Goal: Entertainment & Leisure: Consume media (video, audio)

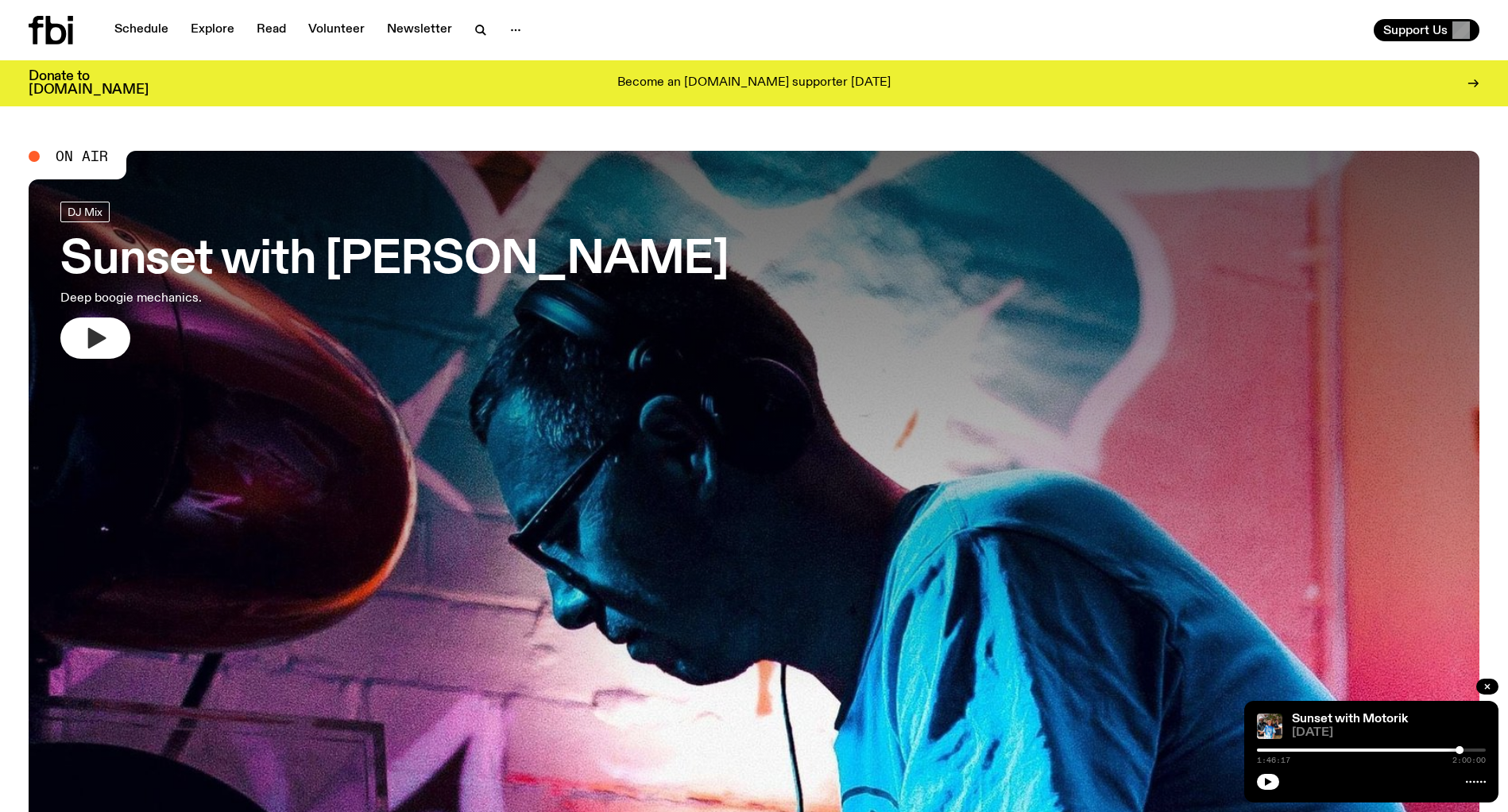
click at [99, 339] on icon "button" at bounding box center [97, 338] width 18 height 21
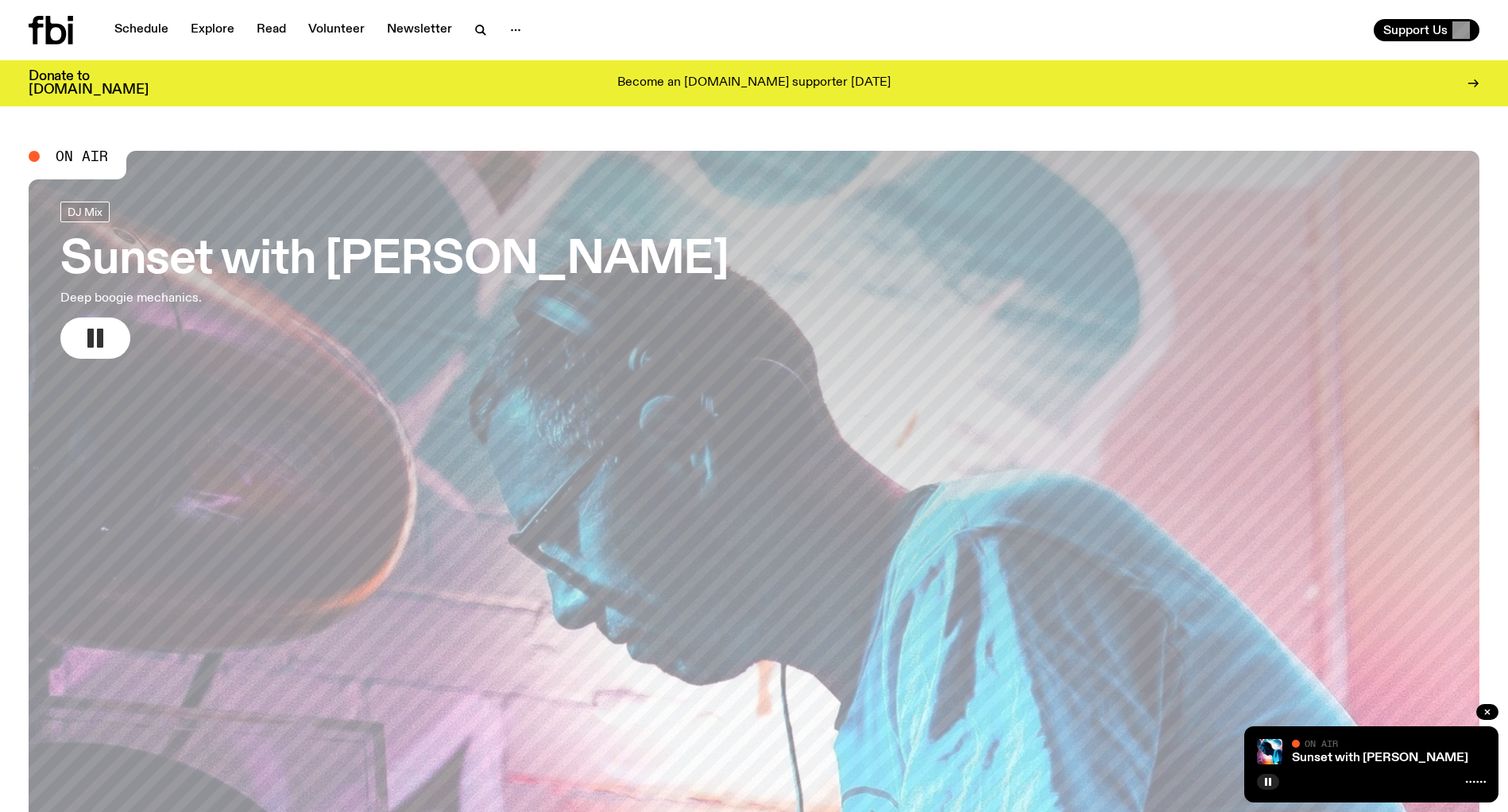
click at [98, 340] on rect "button" at bounding box center [100, 338] width 7 height 19
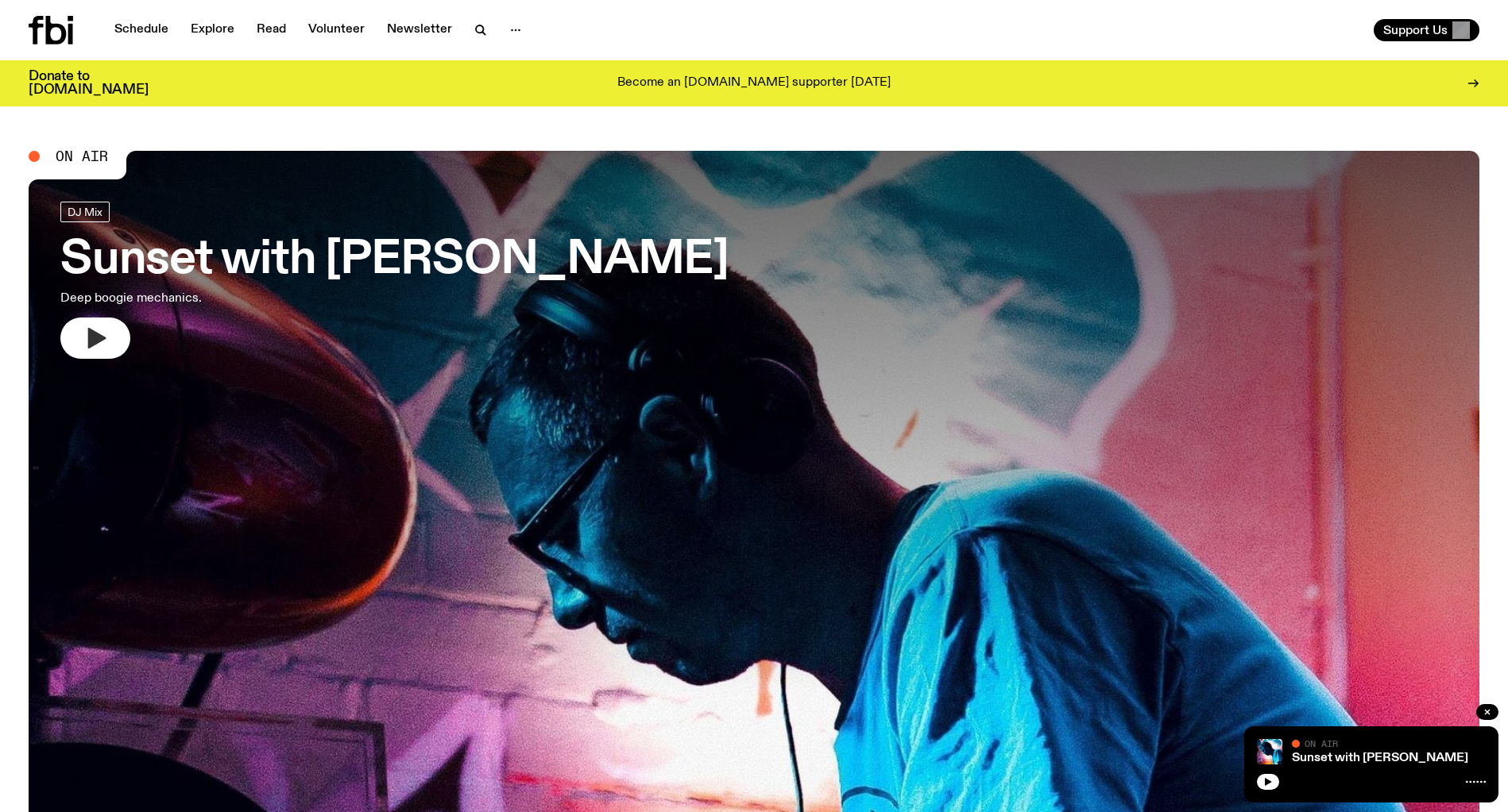
click at [98, 340] on icon "button" at bounding box center [97, 338] width 18 height 21
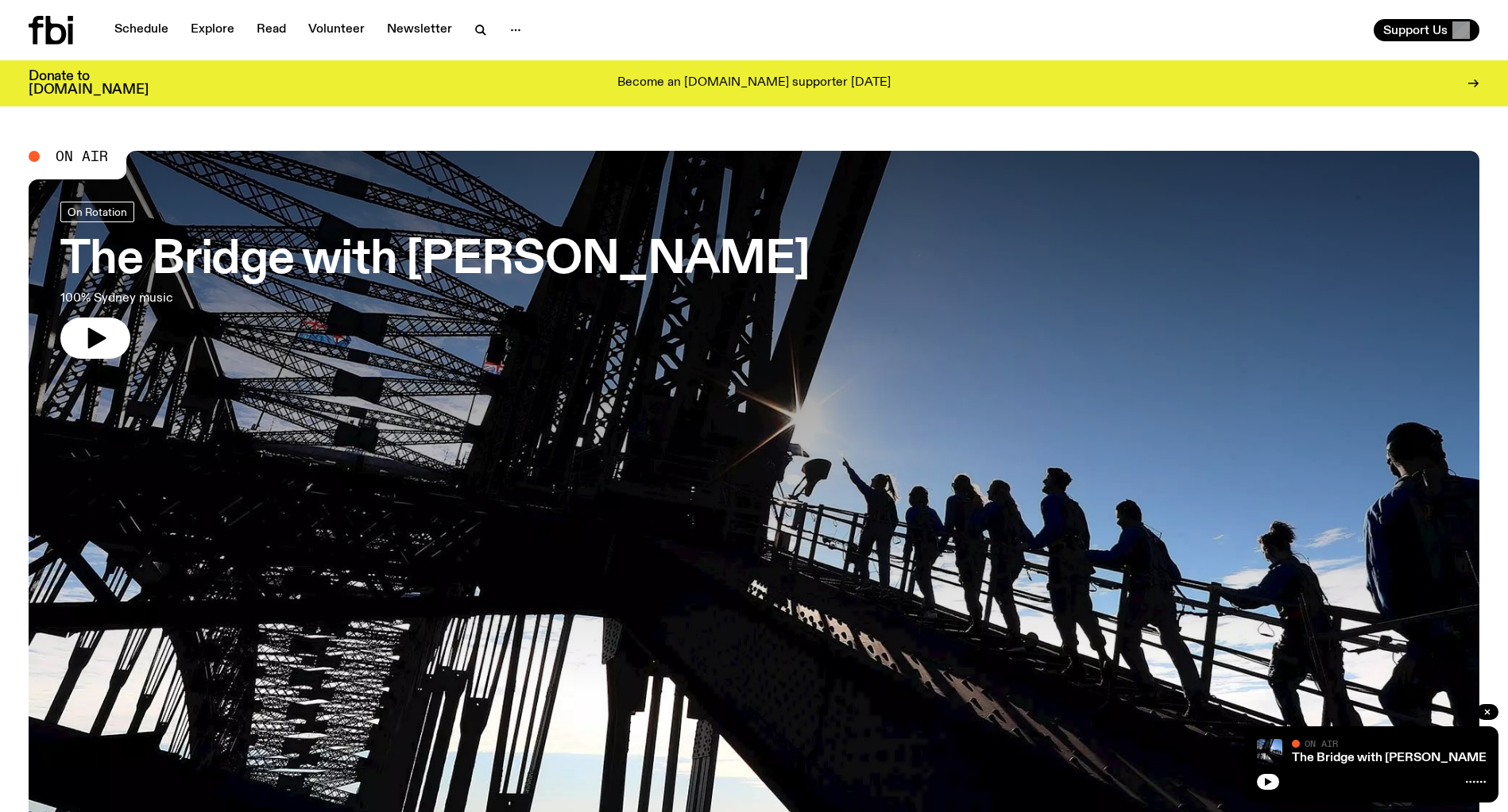
click at [99, 341] on icon "button" at bounding box center [97, 338] width 18 height 21
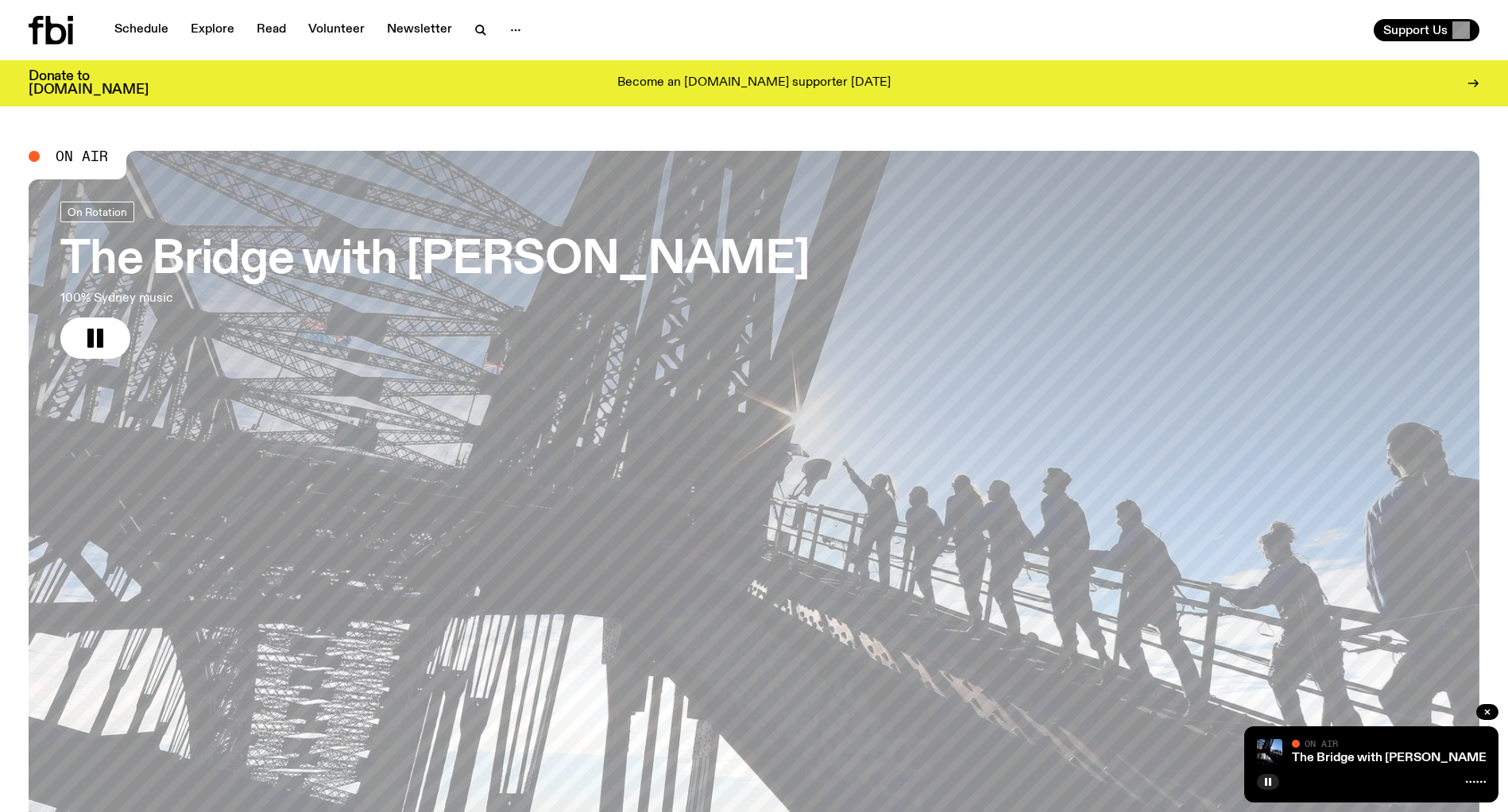
click at [242, 246] on h3 "The Bridge with [PERSON_NAME]" at bounding box center [434, 260] width 749 height 44
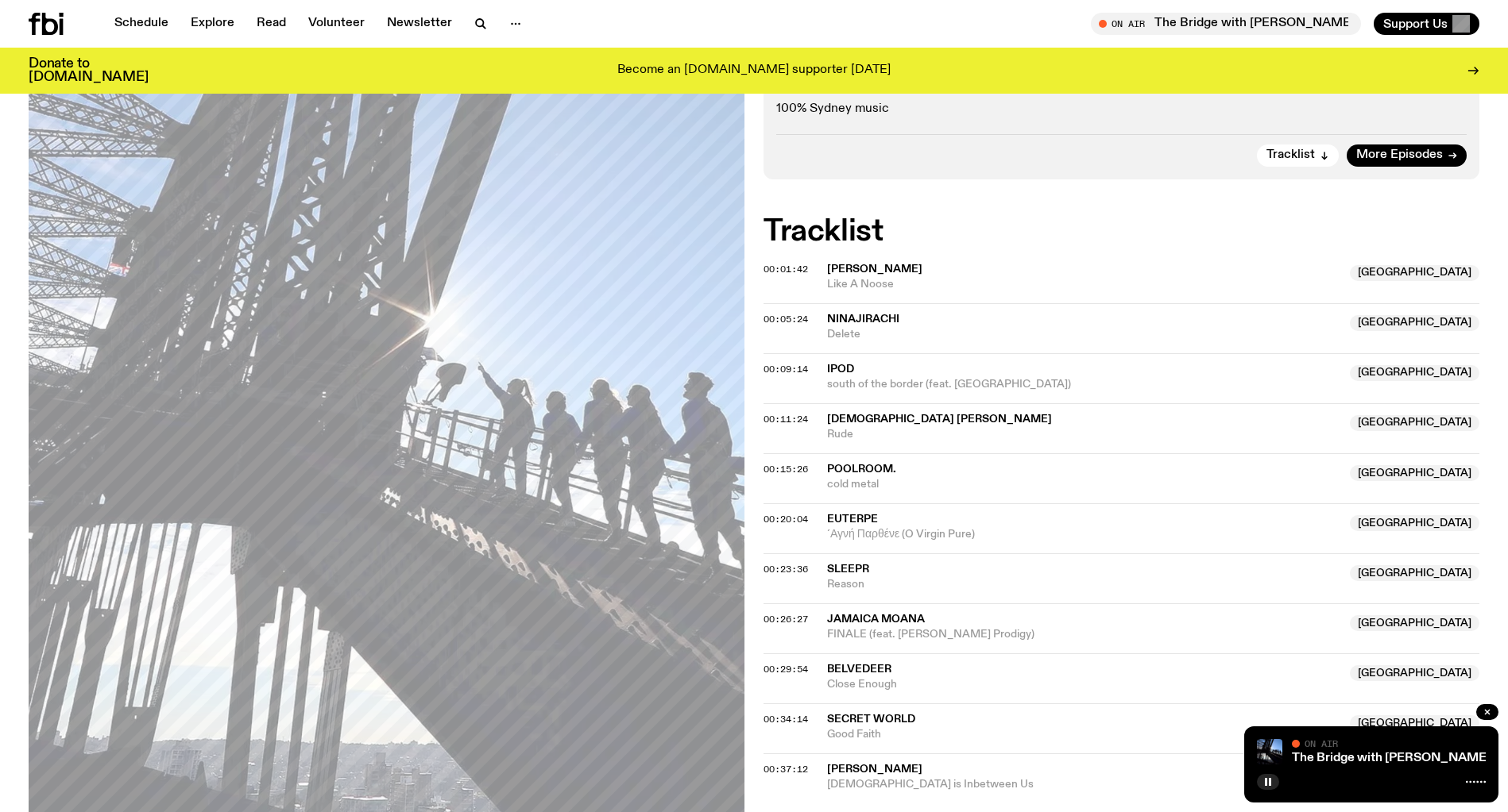
scroll to position [317, 0]
click at [149, 18] on link "Schedule" at bounding box center [141, 24] width 74 height 23
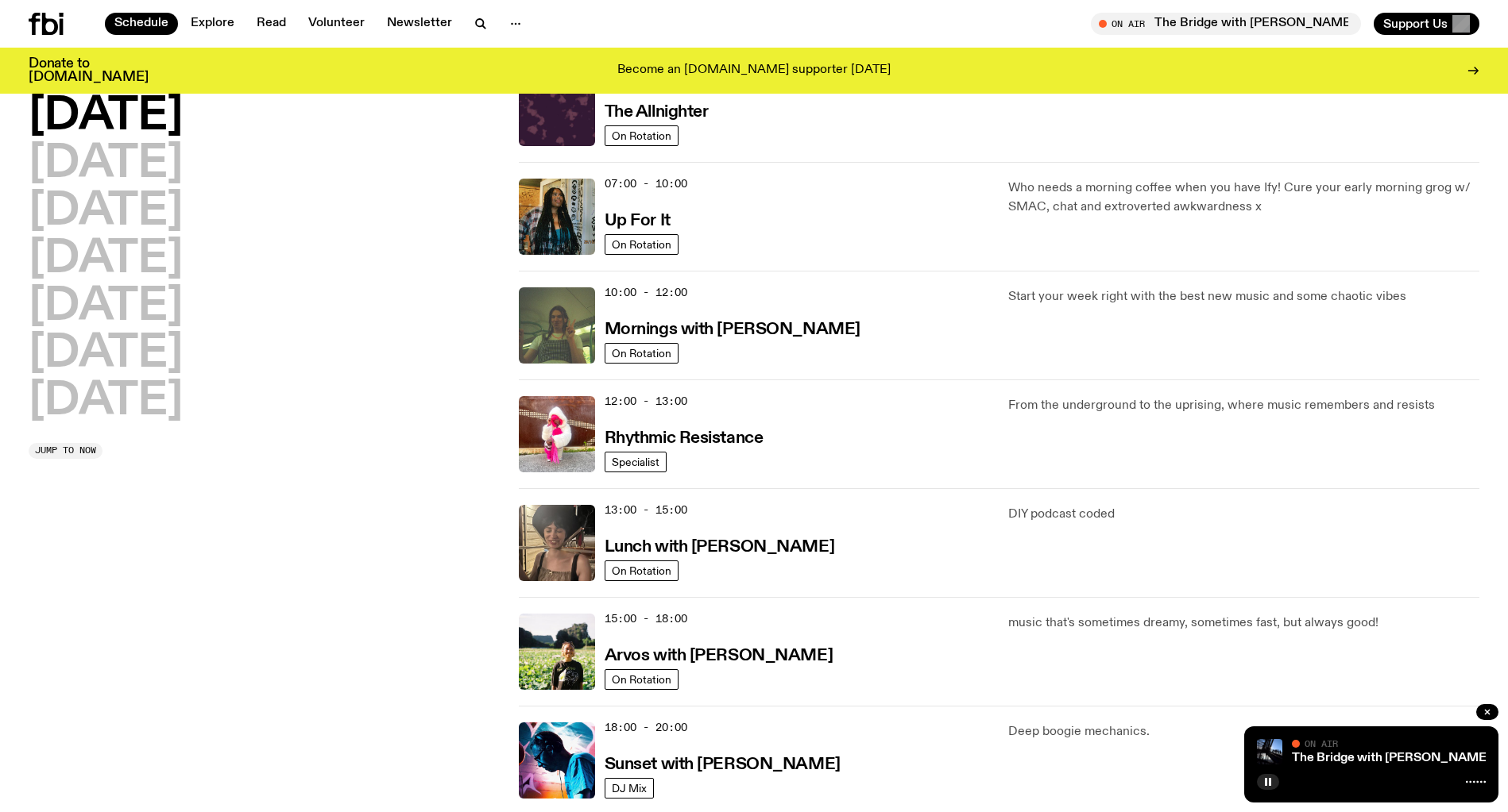
scroll to position [179, 0]
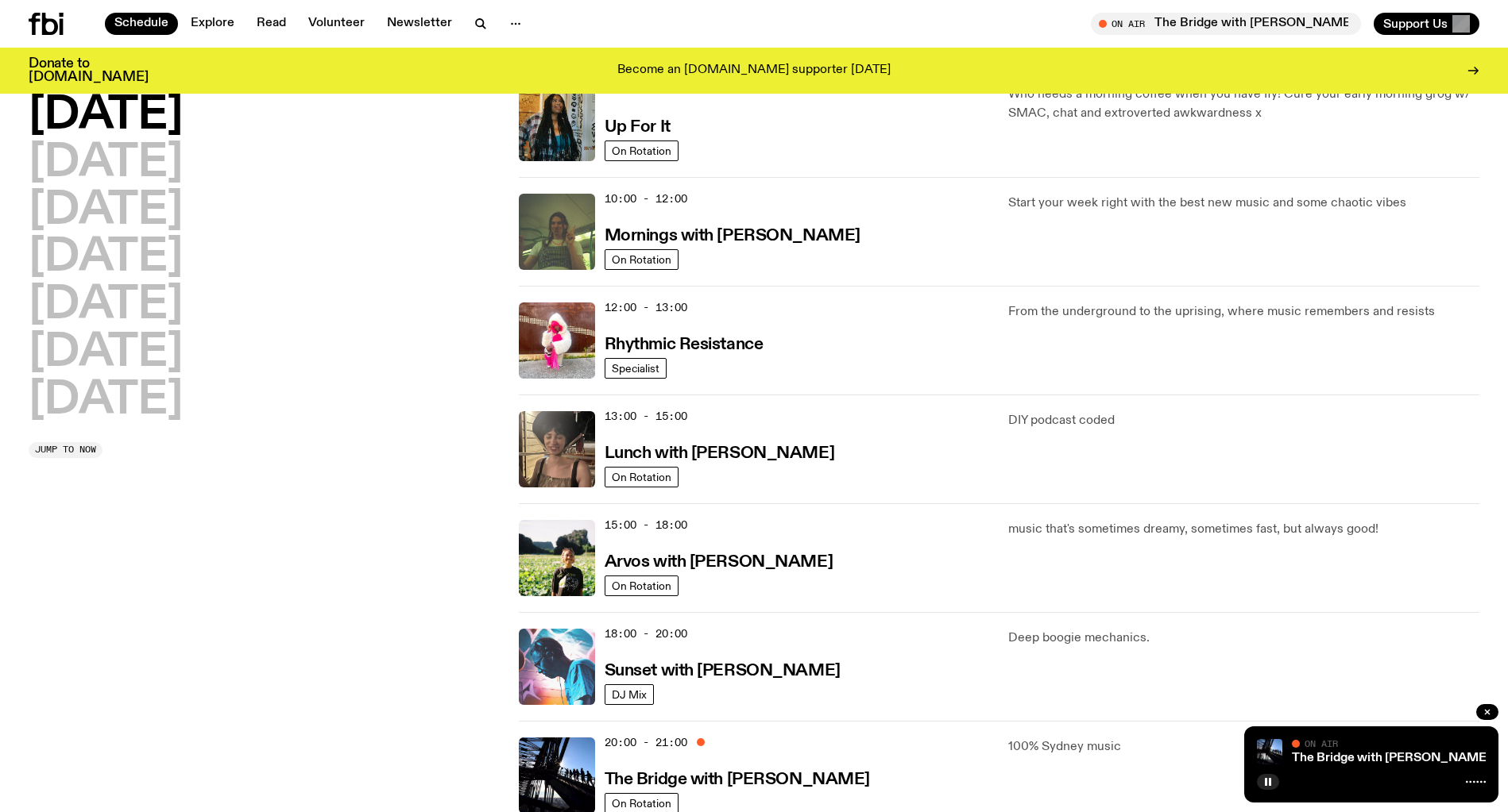
click at [558, 668] on img at bounding box center [556, 667] width 76 height 76
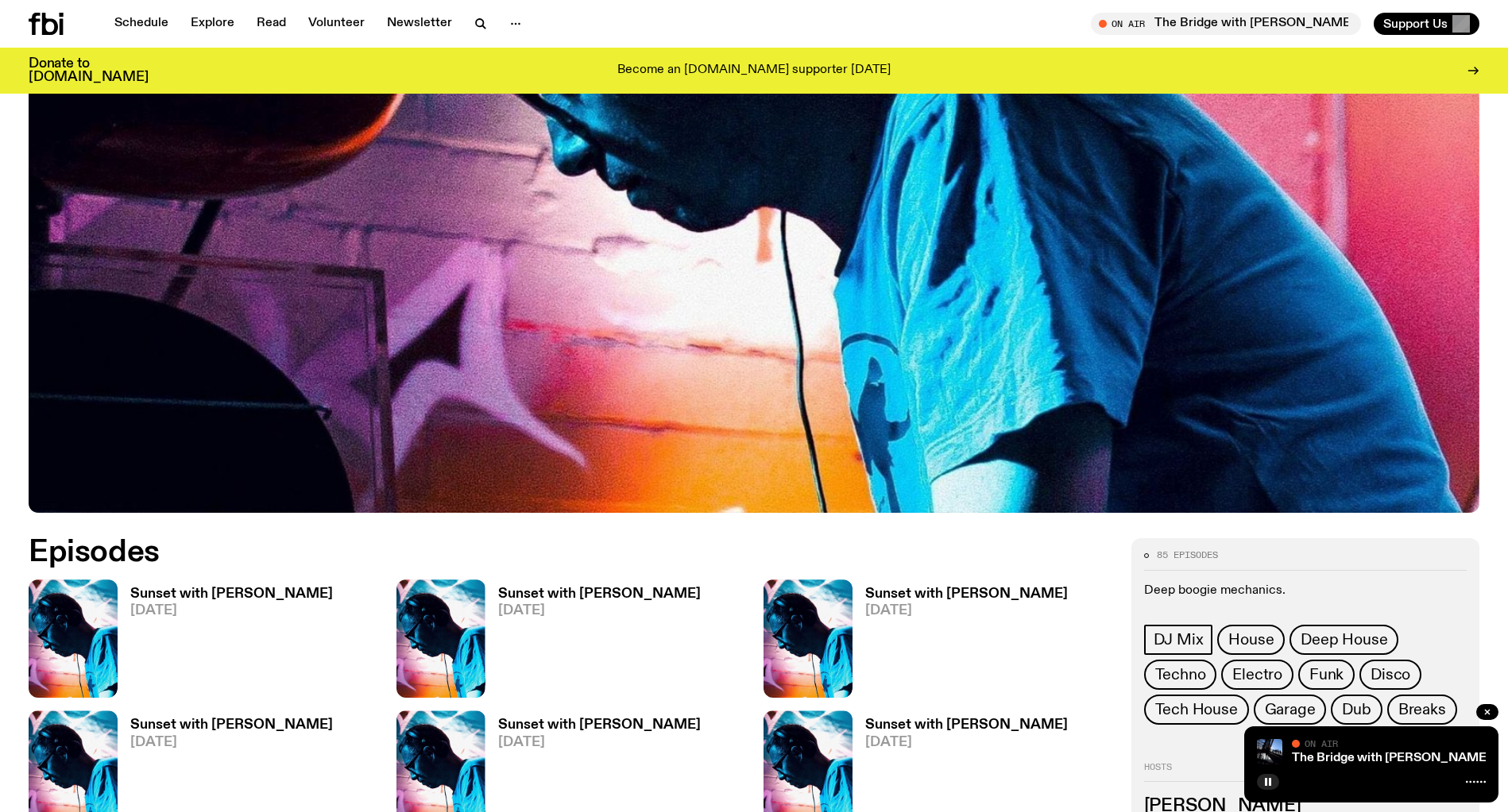
scroll to position [529, 0]
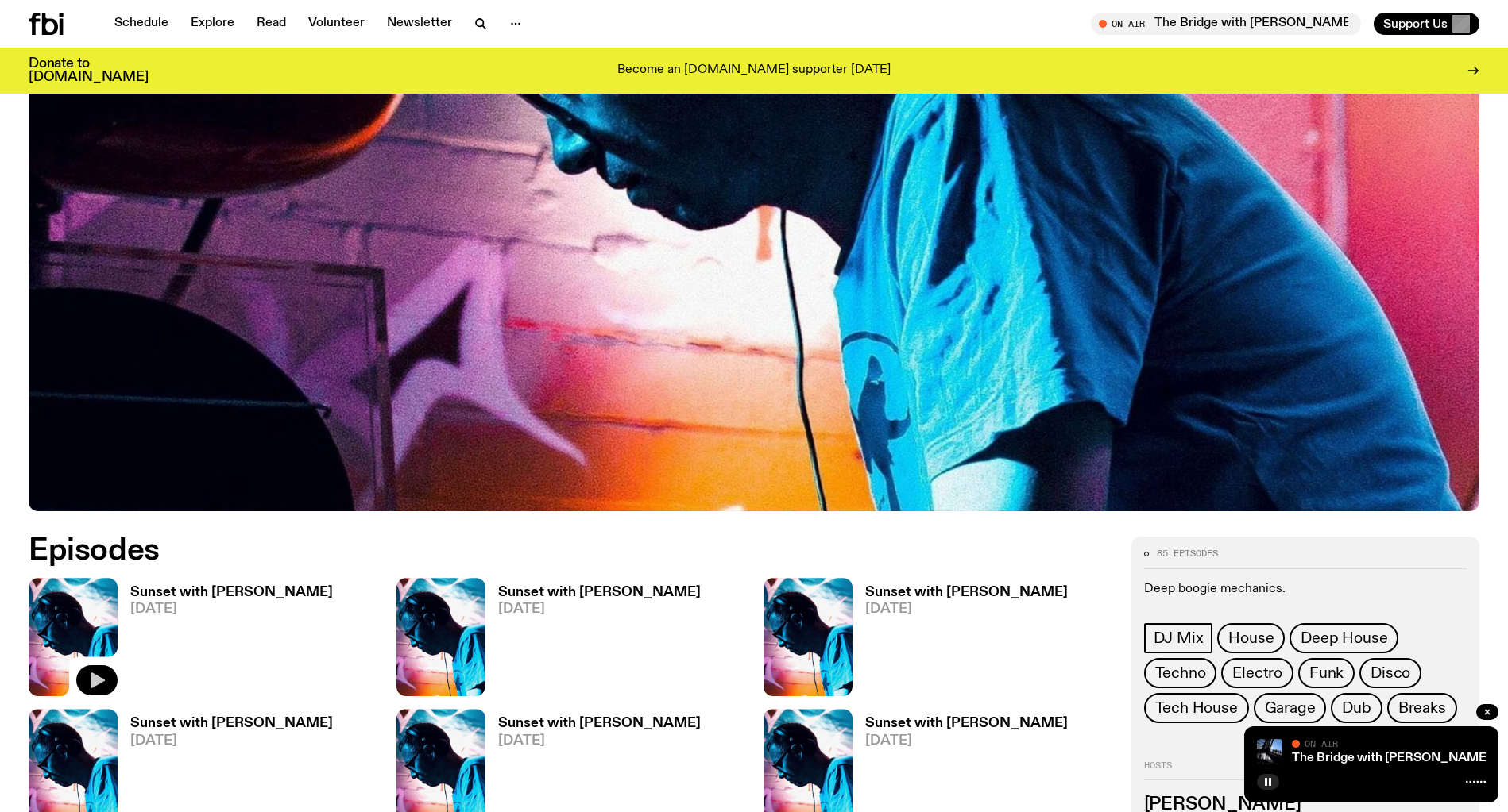
click at [98, 677] on icon "button" at bounding box center [98, 681] width 13 height 16
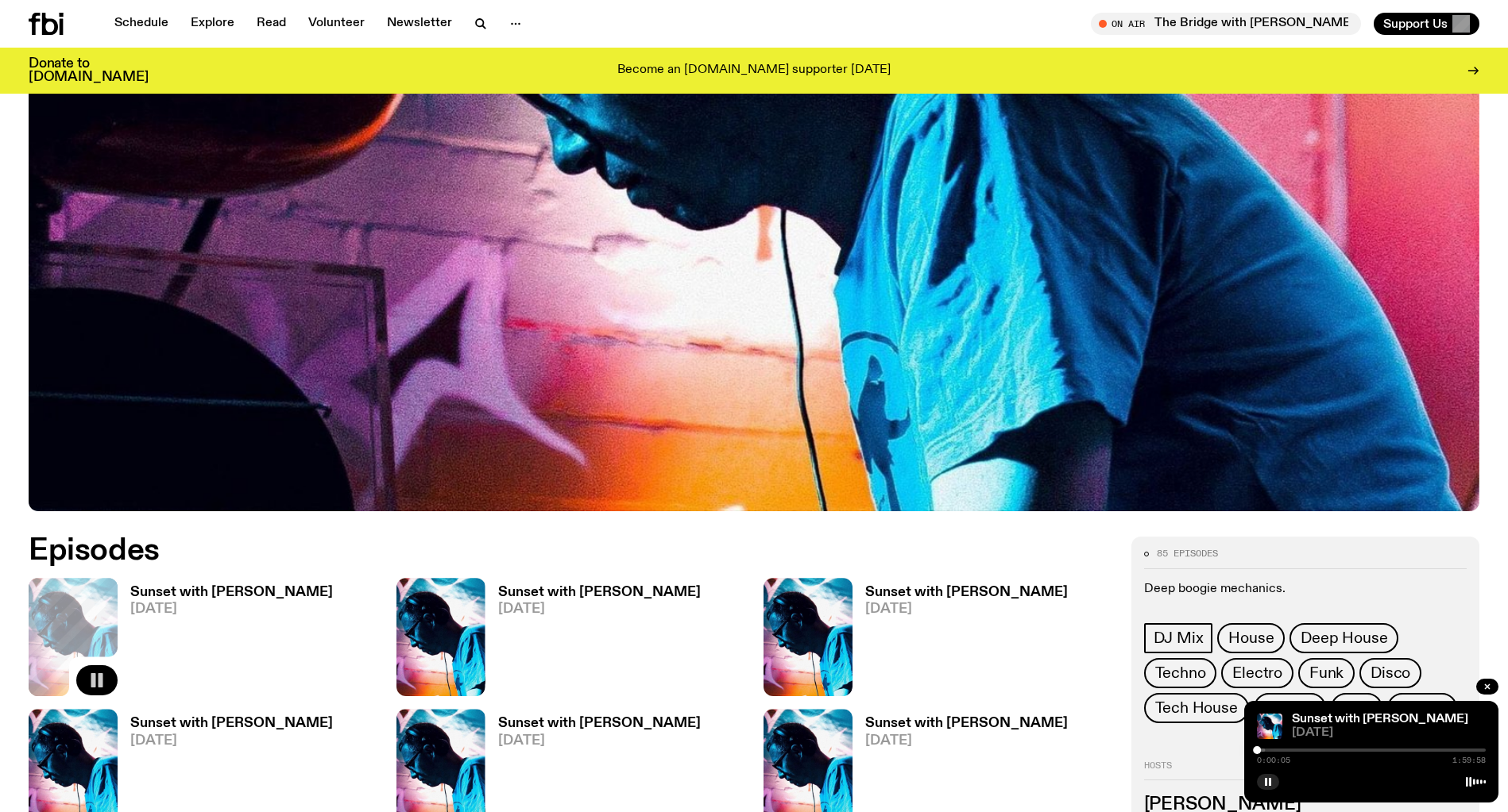
click at [1309, 727] on span "[DATE]" at bounding box center [1389, 733] width 194 height 12
click at [1318, 719] on link "Sunset with [PERSON_NAME]" at bounding box center [1380, 719] width 176 height 12
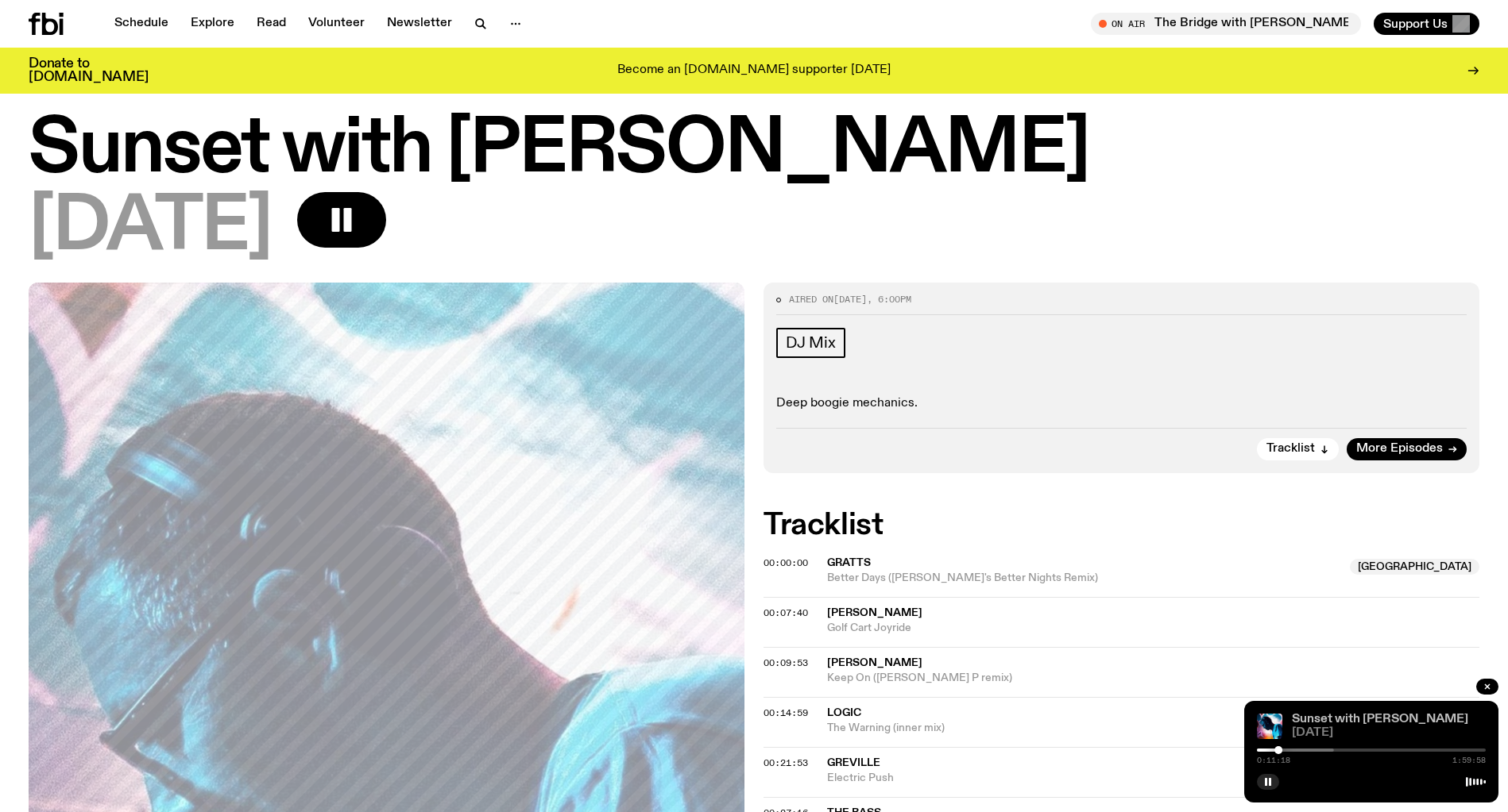
scroll to position [34, 0]
